Goal: Transaction & Acquisition: Obtain resource

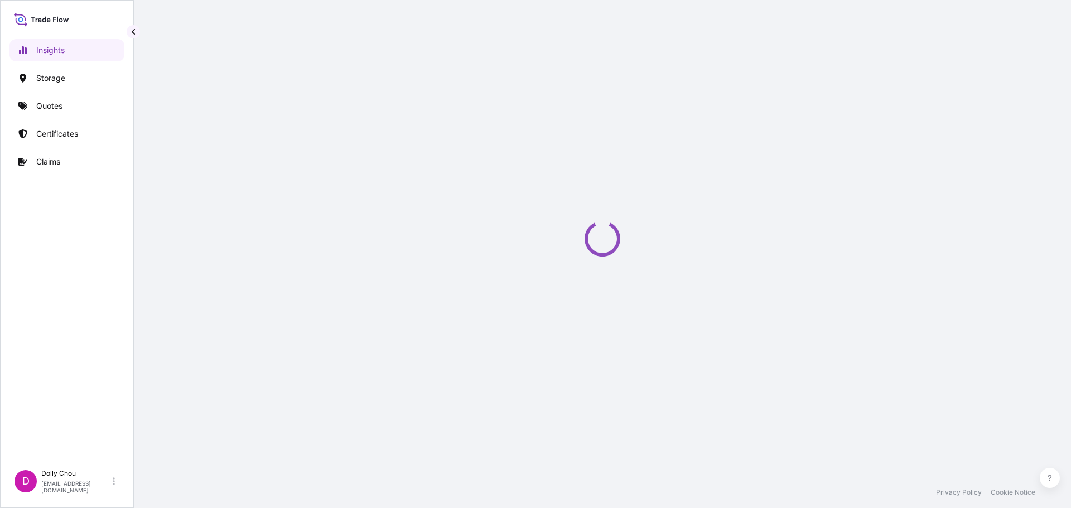
select select "2025"
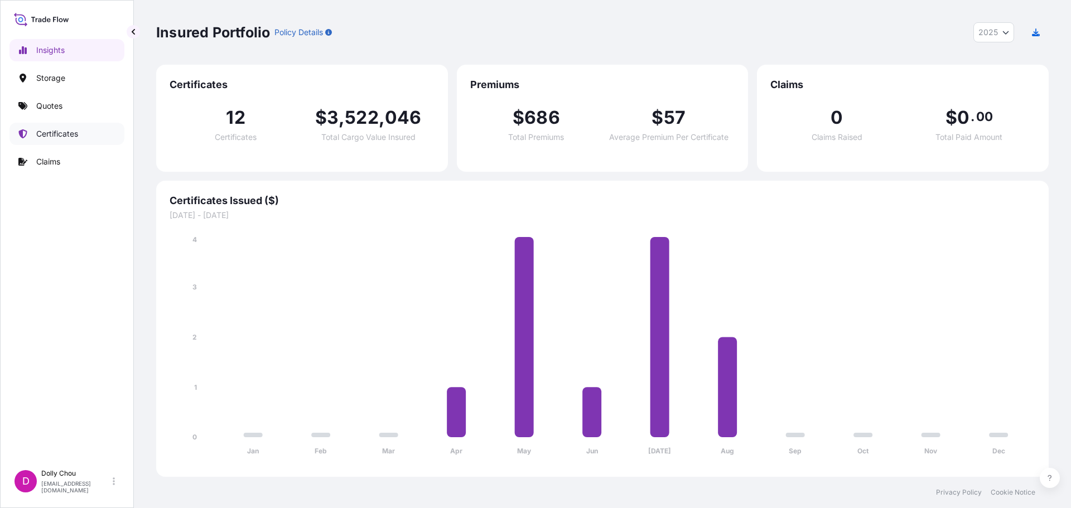
click at [66, 134] on p "Certificates" at bounding box center [57, 133] width 42 height 11
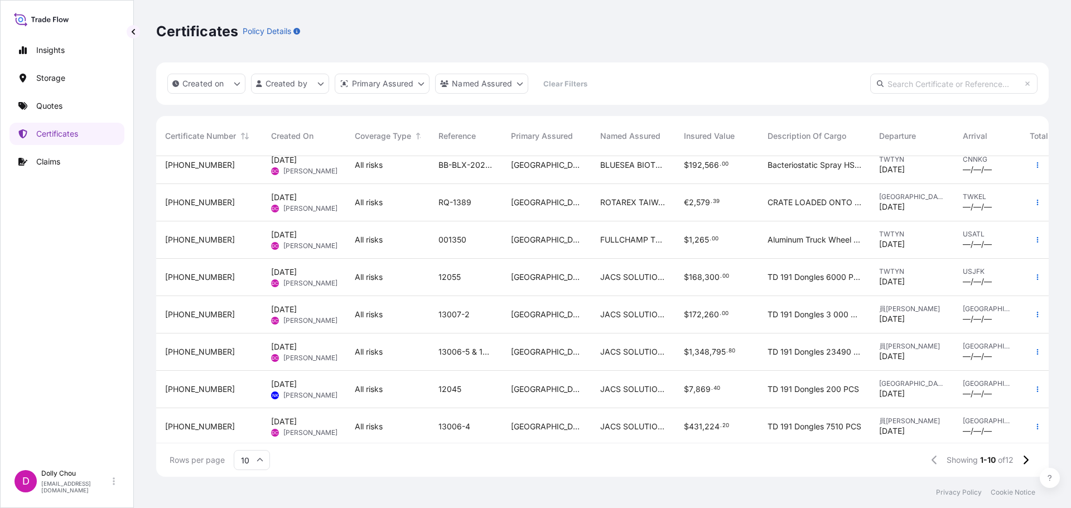
scroll to position [95, 0]
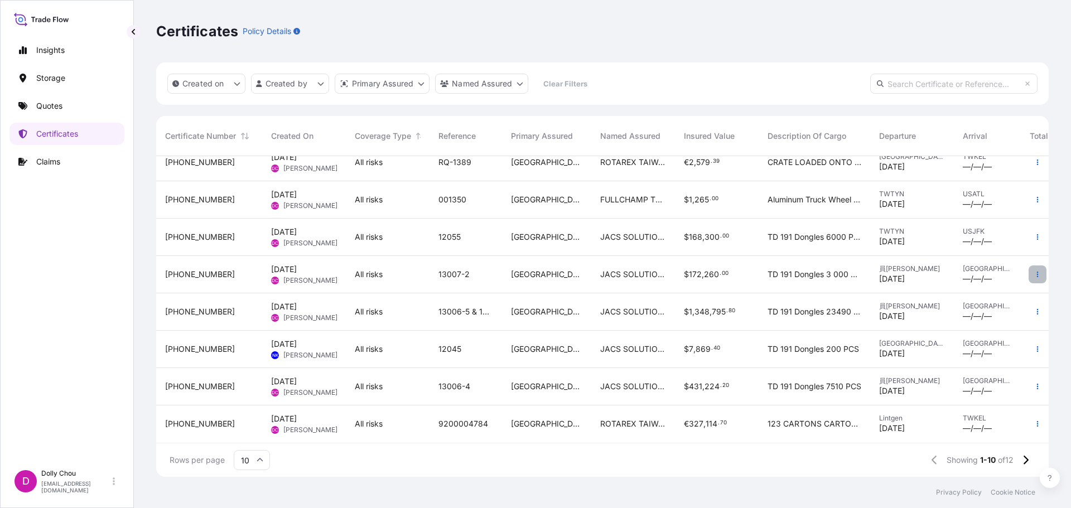
click at [1035, 271] on icon "button" at bounding box center [1038, 274] width 7 height 7
click at [965, 272] on p "Duplicate quote" at bounding box center [967, 268] width 58 height 11
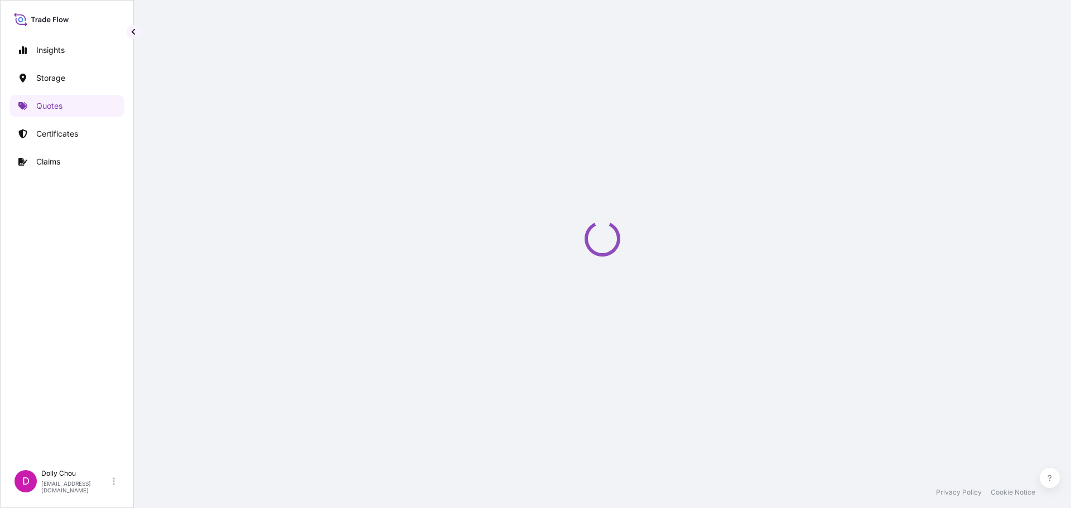
scroll to position [18, 0]
select select "Inland"
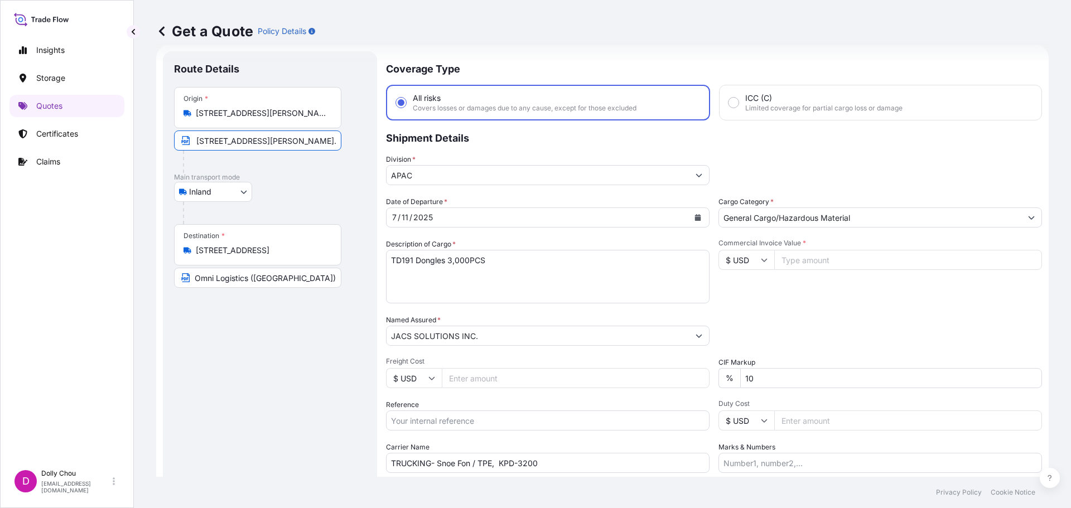
scroll to position [0, 0]
drag, startPoint x: 271, startPoint y: 138, endPoint x: 172, endPoint y: 141, distance: 98.8
click at [146, 139] on div "Get a Quote Policy Details Route Details Place of loading Road / [GEOGRAPHIC_DA…" at bounding box center [602, 238] width 937 height 477
click at [329, 179] on p "Main transport mode" at bounding box center [270, 177] width 192 height 9
click at [439, 220] on div "[DATE]" at bounding box center [538, 218] width 302 height 20
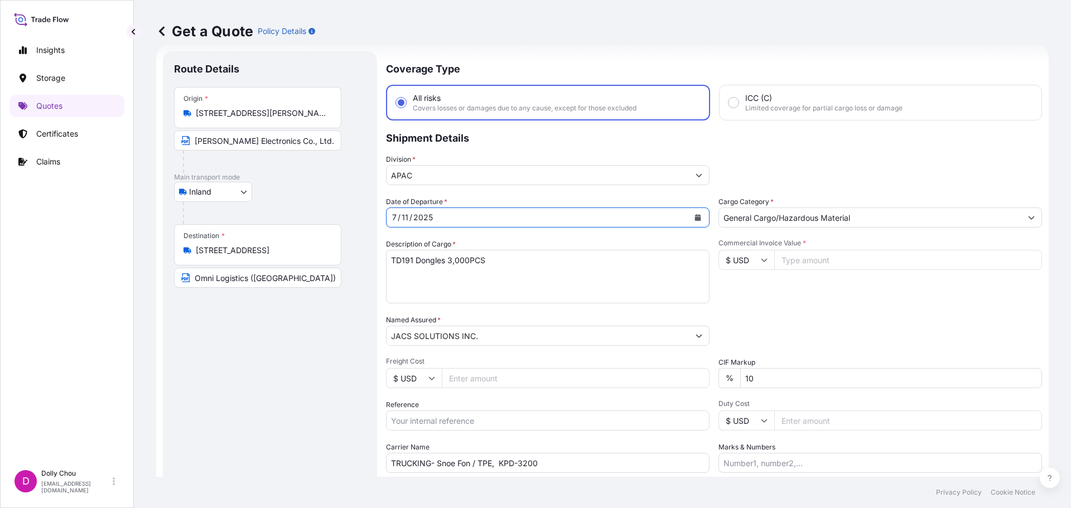
click at [695, 217] on icon "Calendar" at bounding box center [698, 217] width 6 height 7
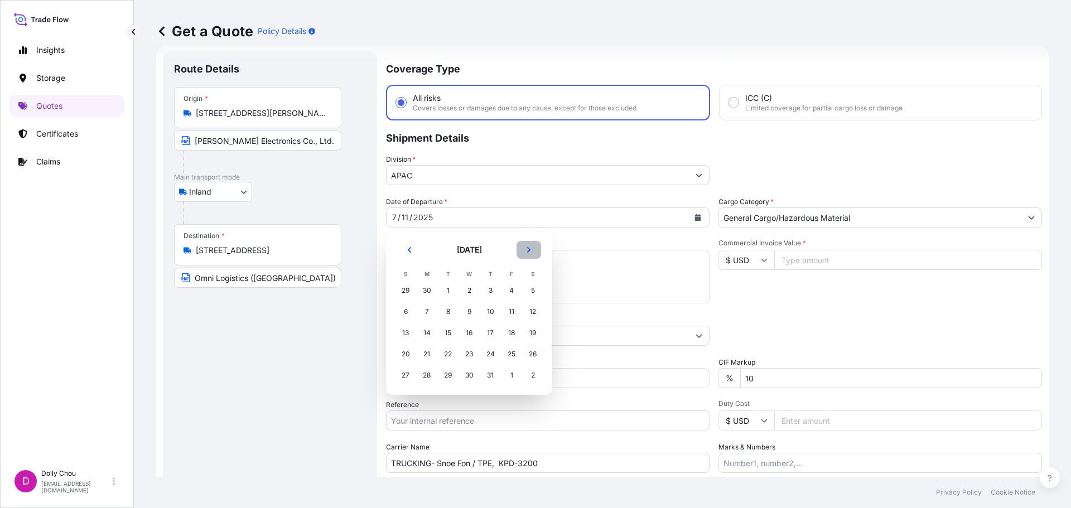
click at [526, 251] on icon "Next" at bounding box center [529, 250] width 7 height 7
click at [493, 288] on div "4" at bounding box center [490, 291] width 20 height 20
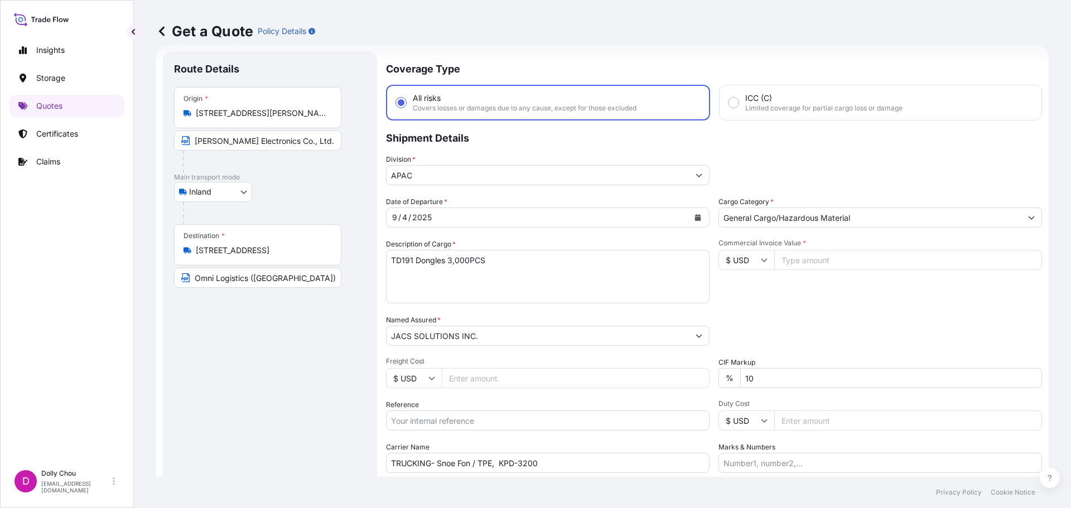
drag, startPoint x: 450, startPoint y: 262, endPoint x: 458, endPoint y: 259, distance: 8.7
click at [450, 262] on textarea "TD191 Dongles 3,000PCS" at bounding box center [548, 277] width 324 height 54
type textarea "TD191 Dongles 17,300PCS"
click at [877, 296] on div "Commercial Invoice Value * $ USD" at bounding box center [881, 271] width 324 height 65
click at [801, 264] on input "Commercial Invoice Value *" at bounding box center [909, 260] width 268 height 20
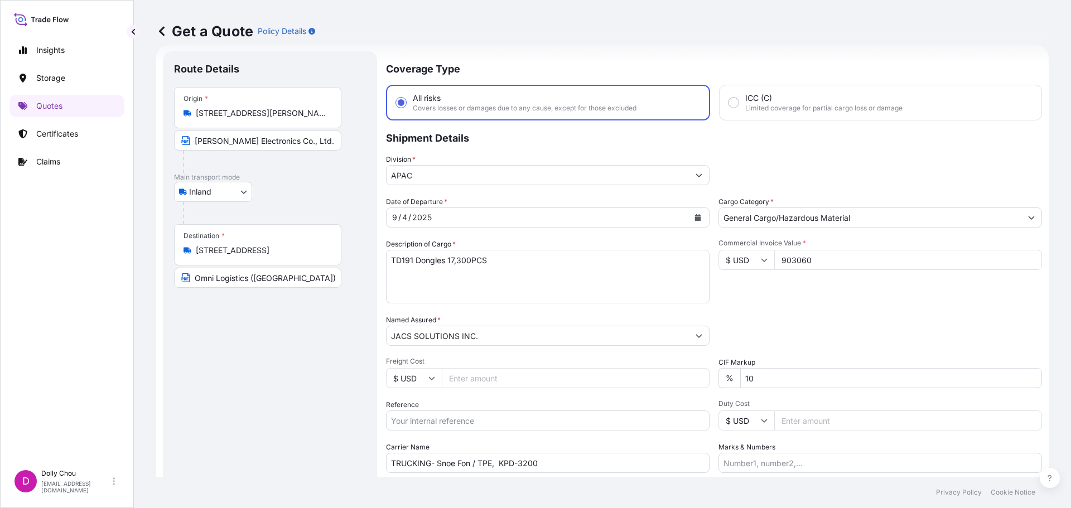
type input "903060"
click at [802, 285] on div "Commercial Invoice Value * $ USD 903060" at bounding box center [881, 271] width 324 height 65
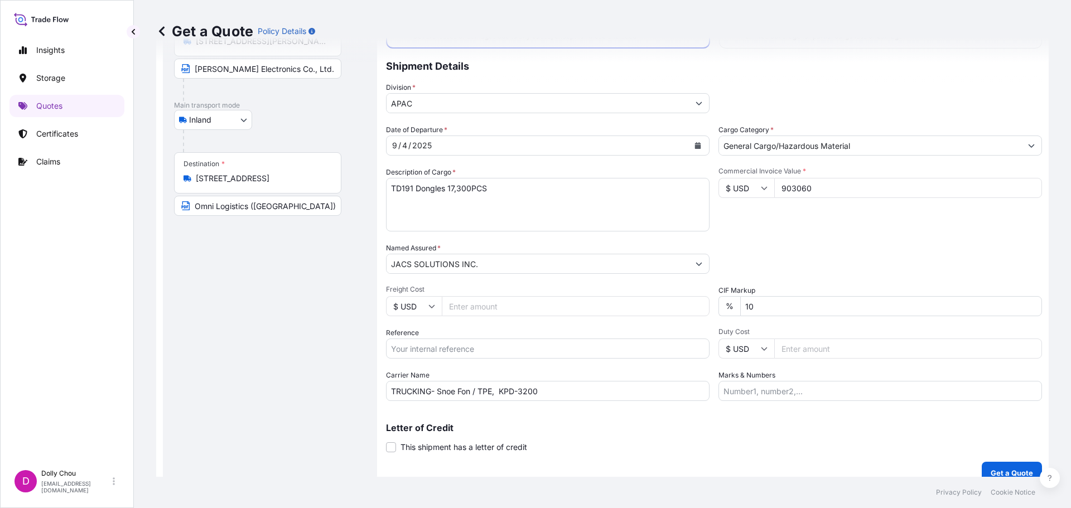
scroll to position [104, 0]
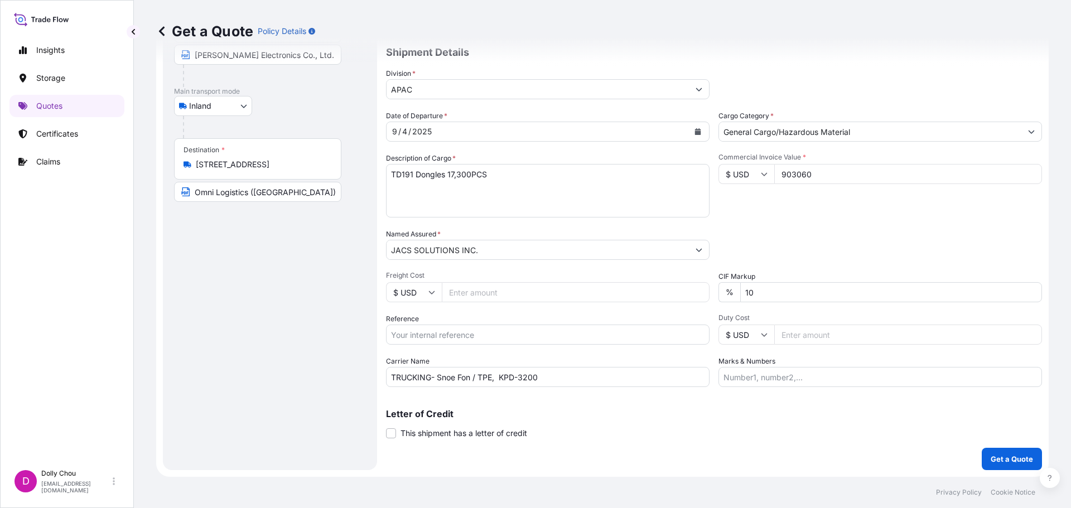
click at [475, 336] on input "Reference" at bounding box center [548, 335] width 324 height 20
click at [451, 333] on input "Reference" at bounding box center [548, 335] width 324 height 20
type input "13006"
click at [311, 333] on div "Route Details Place of loading Road / [GEOGRAPHIC_DATA] / Inland Origin * [STRE…" at bounding box center [270, 218] width 192 height 483
click at [452, 382] on input "TRUCKING- Snoe Fon / TPE, KPD-3200" at bounding box center [548, 377] width 324 height 20
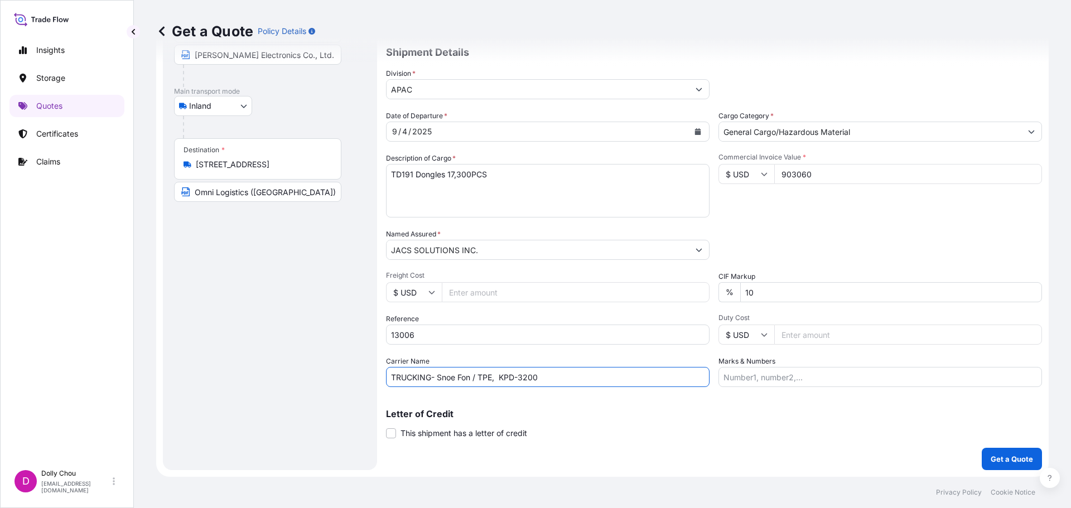
drag, startPoint x: 493, startPoint y: 378, endPoint x: 368, endPoint y: 374, distance: 125.1
click at [368, 374] on form "Route Details Place of loading Road / [GEOGRAPHIC_DATA] / Inland Origin * [STRE…" at bounding box center [602, 218] width 893 height 518
click at [521, 383] on input "TRUCKING- Snoe Fon / TPE, KPD-3200" at bounding box center [548, 377] width 324 height 20
drag, startPoint x: 501, startPoint y: 378, endPoint x: 571, endPoint y: 378, distance: 69.8
click at [571, 378] on input "TRUCKING- Snoe Fon / TPE, KPD-3200" at bounding box center [548, 377] width 324 height 20
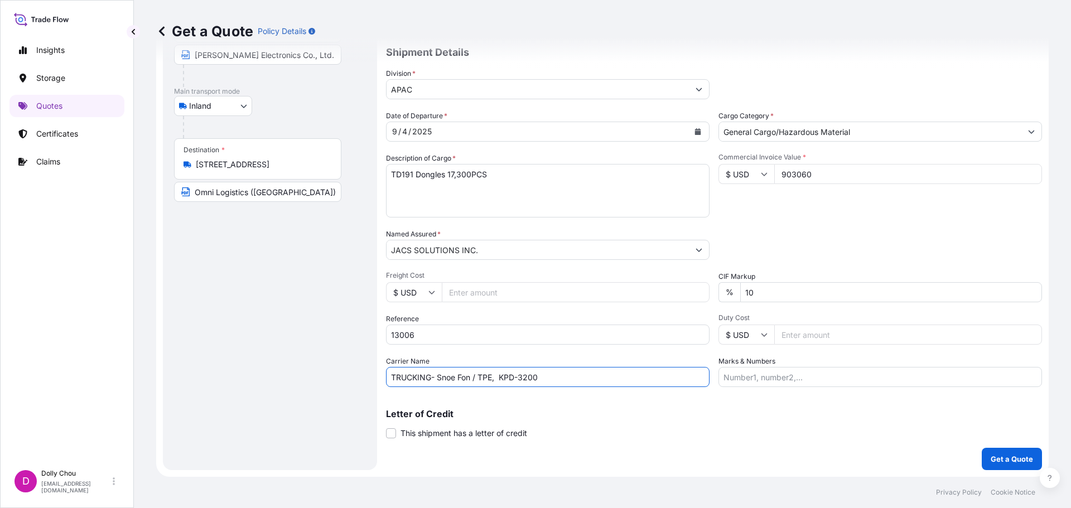
paste input "C-8739"
type input "TRUCKING- Snoe Fon / TPE, KPC-8739"
click at [744, 379] on input "Marks & Numbers" at bounding box center [881, 377] width 324 height 20
click at [991, 456] on p "Get a Quote" at bounding box center [1012, 459] width 42 height 11
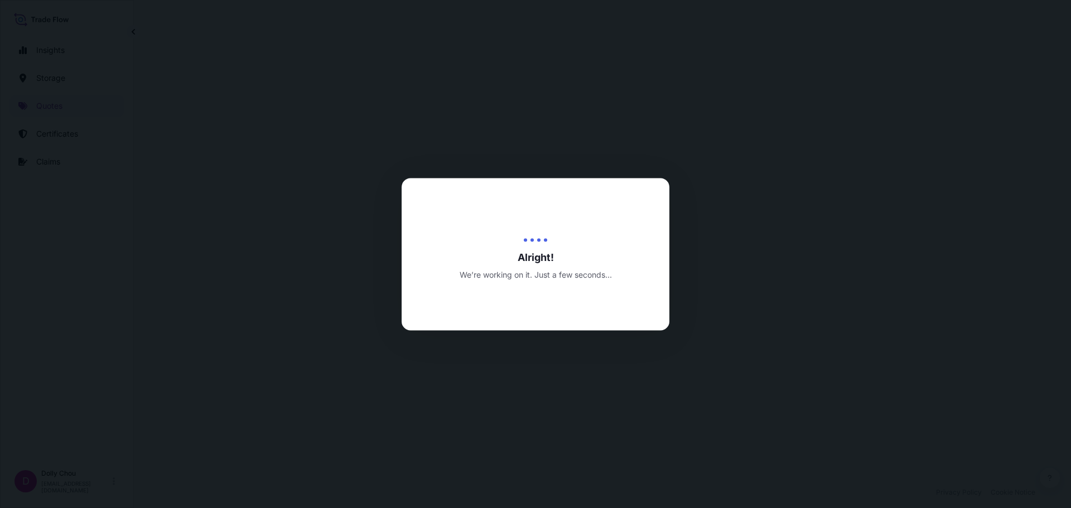
select select "Inland"
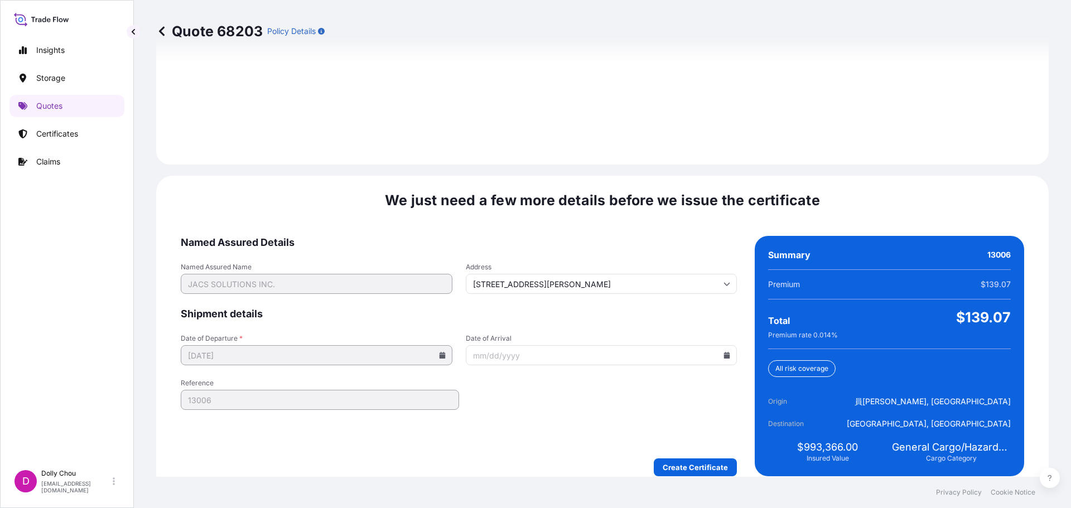
scroll to position [1595, 0]
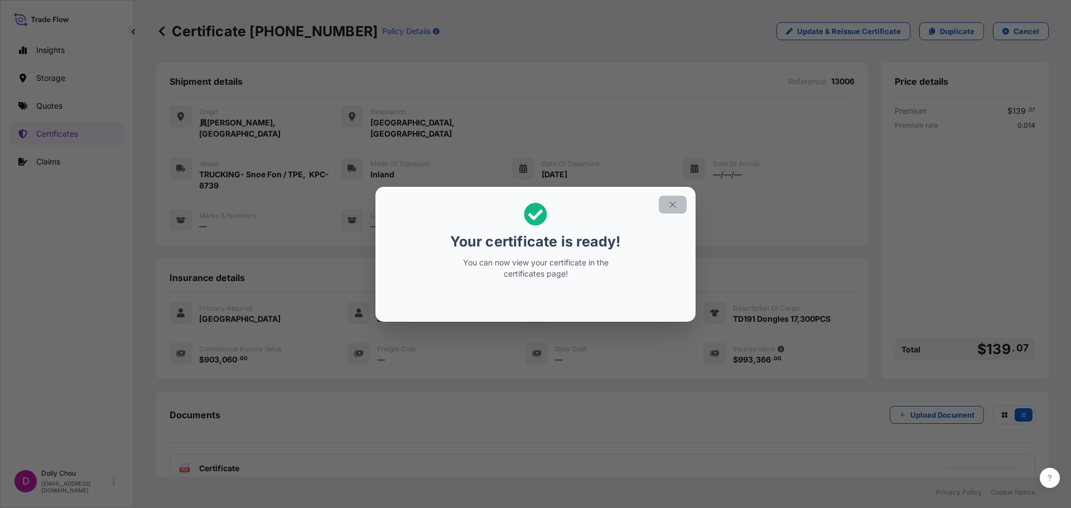
click at [677, 208] on icon "button" at bounding box center [673, 205] width 10 height 10
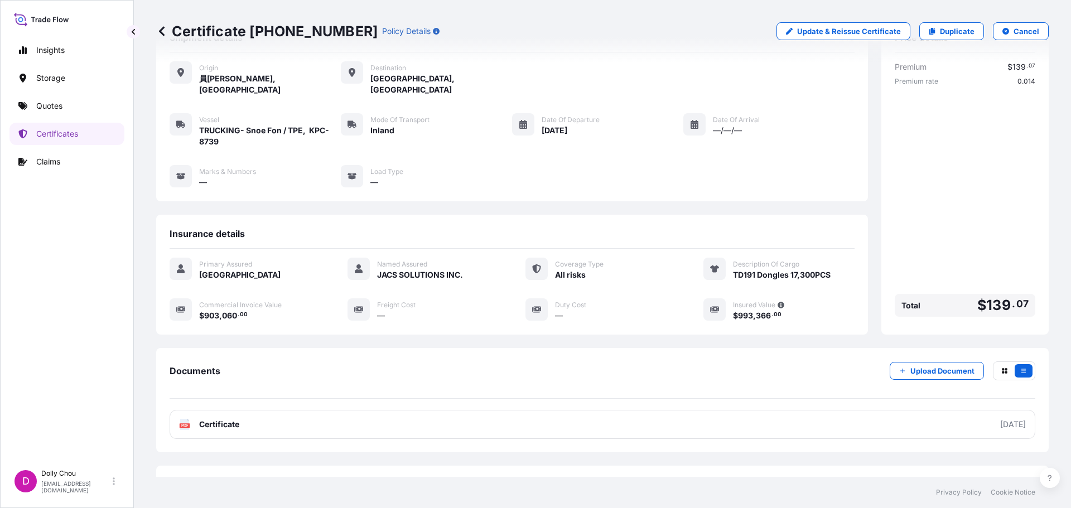
scroll to position [78, 0]
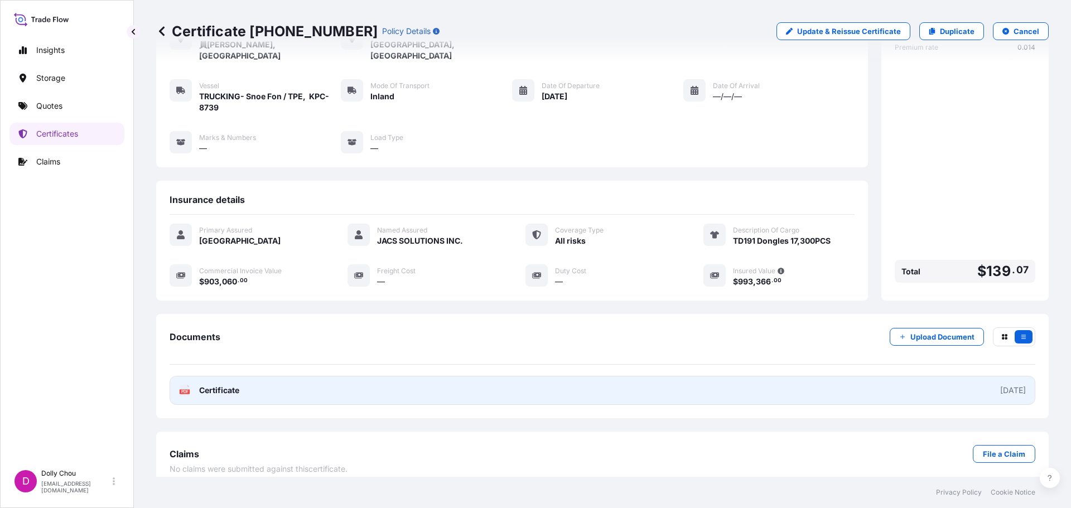
click at [946, 378] on link "PDF Certificate [DATE]" at bounding box center [603, 390] width 866 height 29
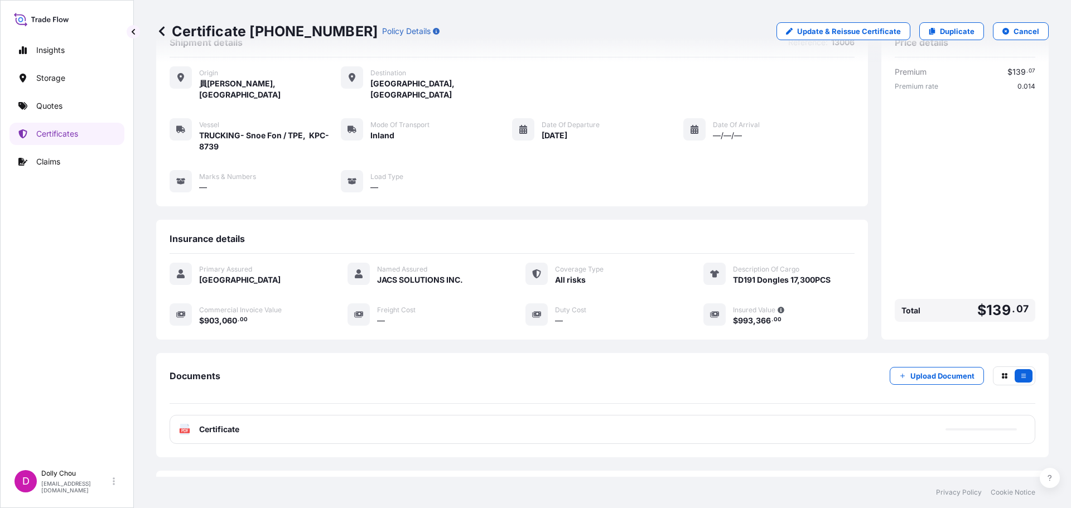
scroll to position [0, 0]
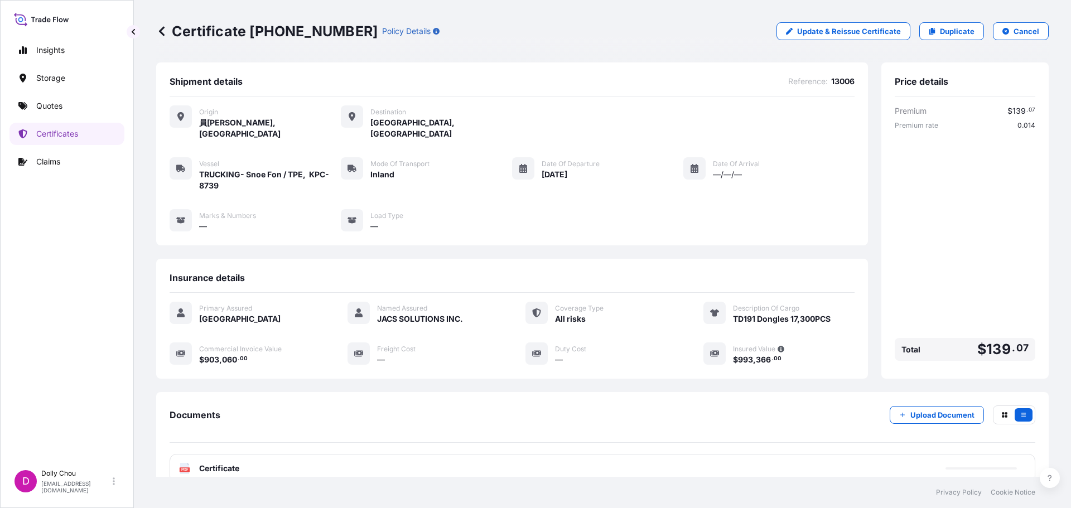
click at [163, 32] on icon at bounding box center [161, 31] width 11 height 11
